Goal: Find specific page/section: Find specific page/section

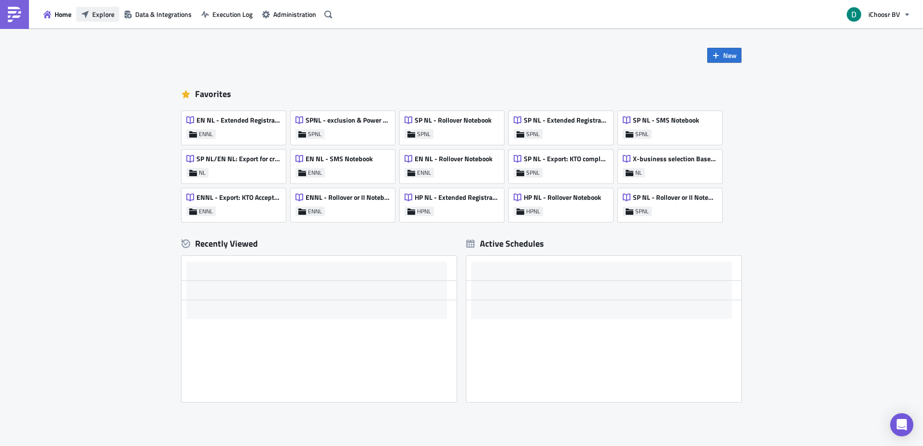
click at [96, 10] on span "Explore" at bounding box center [103, 14] width 22 height 10
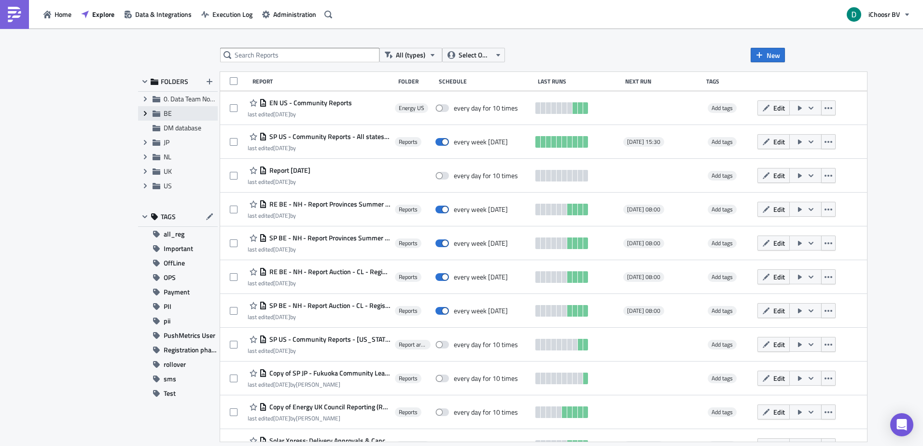
click at [144, 114] on icon "Expand group" at bounding box center [145, 114] width 8 height 8
click at [167, 127] on icon at bounding box center [168, 128] width 8 height 6
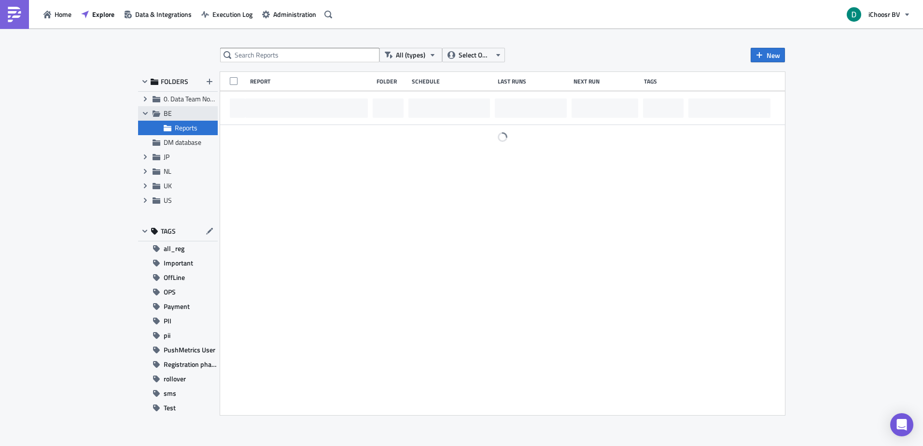
click at [169, 116] on span "BE" at bounding box center [168, 113] width 8 height 10
click at [175, 122] on div "Reports" at bounding box center [178, 128] width 80 height 14
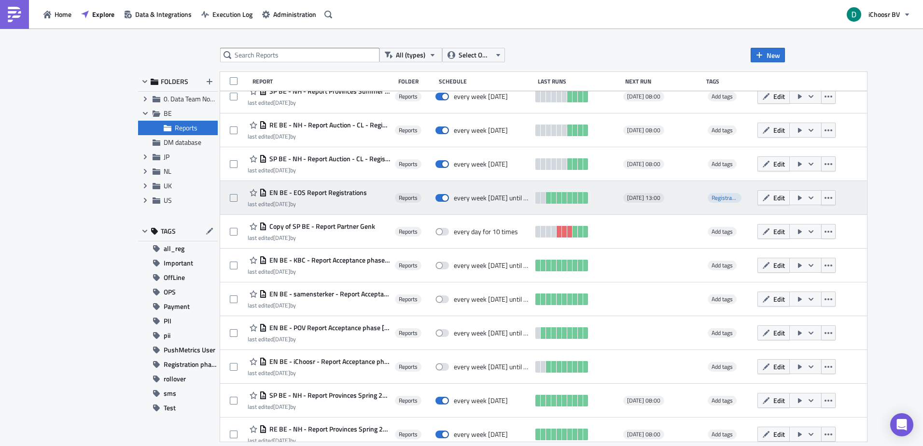
scroll to position [181, 0]
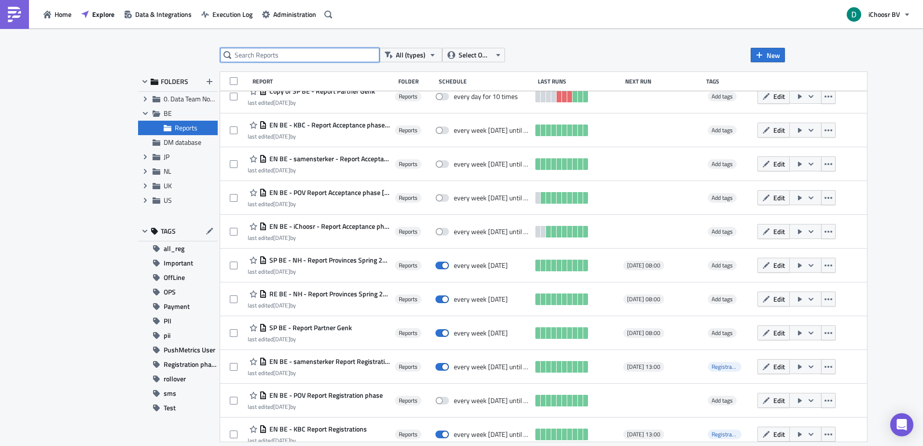
click at [315, 60] on input "text" at bounding box center [299, 55] width 159 height 14
type input "SMS"
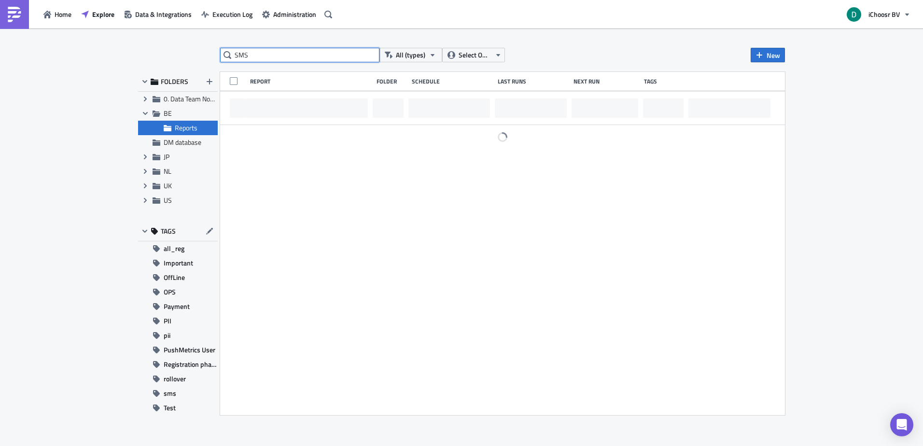
scroll to position [0, 0]
click at [281, 52] on input "SMS" at bounding box center [299, 55] width 159 height 14
click at [321, 148] on div "No reports found Please refine your filter criteria." at bounding box center [502, 129] width 565 height 76
